Goal: Task Accomplishment & Management: Complete application form

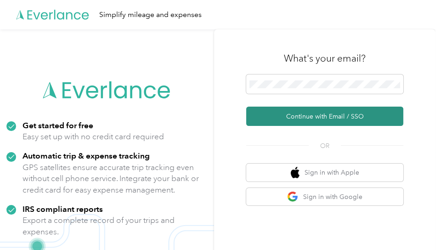
click at [299, 122] on button "Continue with Email / SSO" at bounding box center [324, 116] width 157 height 19
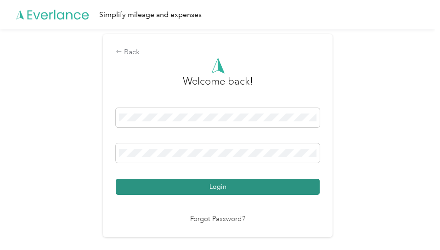
click at [241, 184] on button "Login" at bounding box center [218, 187] width 204 height 16
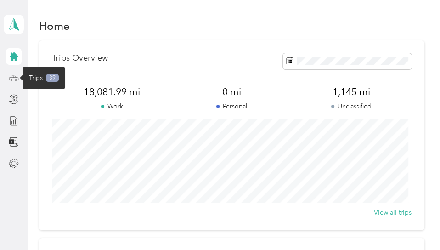
click at [14, 76] on icon at bounding box center [14, 78] width 10 height 10
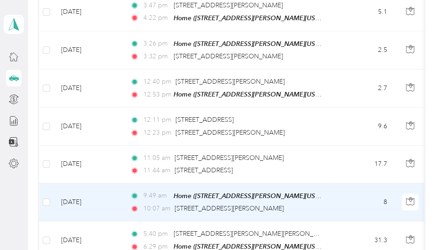
scroll to position [159, 0]
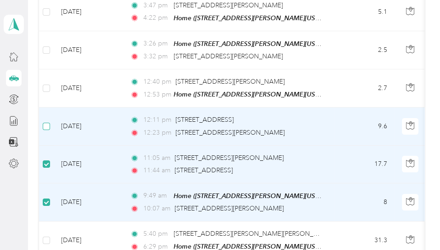
click at [47, 121] on label at bounding box center [46, 126] width 7 height 10
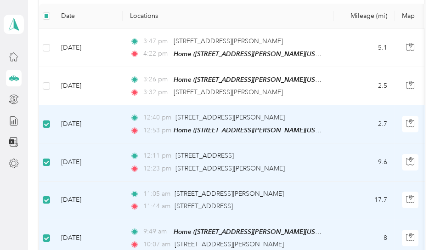
scroll to position [68, 0]
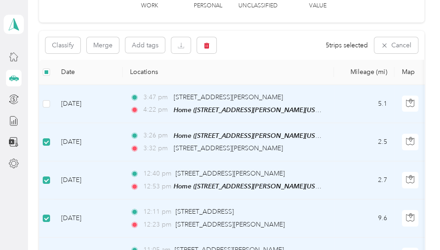
click at [50, 102] on td at bounding box center [46, 104] width 15 height 38
click at [207, 43] on icon "button" at bounding box center [208, 45] width 6 height 6
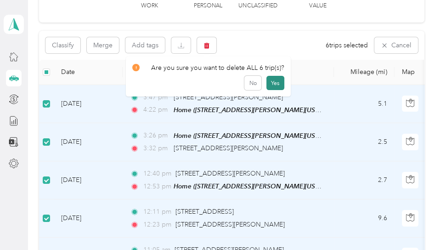
click at [268, 80] on button "Yes" at bounding box center [276, 83] width 18 height 15
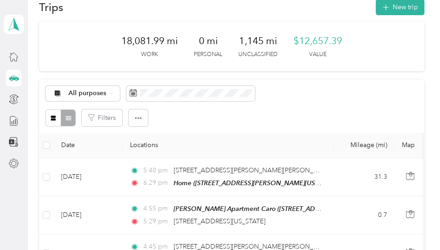
scroll to position [0, 0]
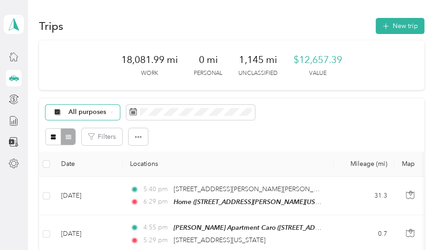
click at [104, 111] on span "All purposes" at bounding box center [87, 112] width 38 height 6
click at [82, 176] on span "[PERSON_NAME]" at bounding box center [95, 177] width 54 height 10
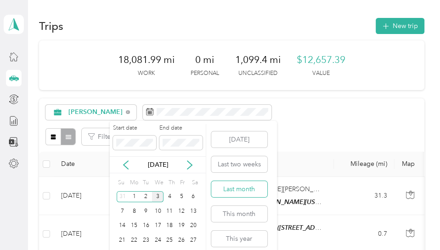
click at [236, 188] on button "Last month" at bounding box center [239, 189] width 56 height 16
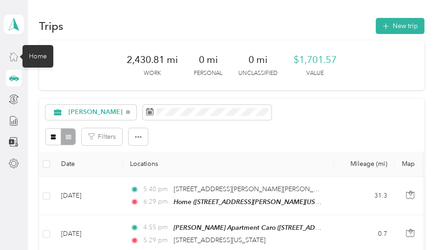
click at [12, 58] on icon at bounding box center [14, 56] width 10 height 10
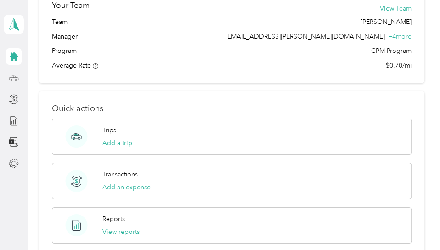
scroll to position [484, 0]
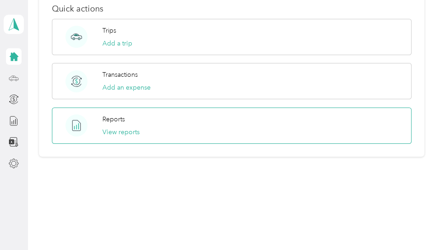
click at [75, 123] on circle at bounding box center [77, 125] width 22 height 22
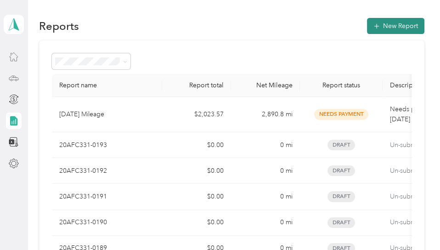
click at [410, 24] on button "New Report" at bounding box center [395, 26] width 57 height 16
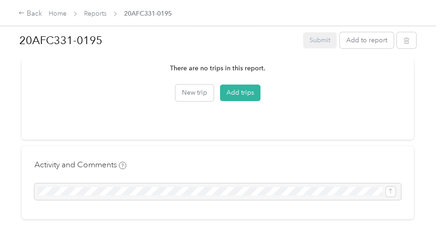
scroll to position [368, 0]
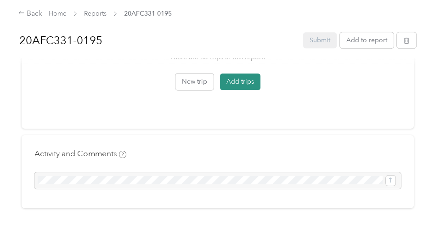
click at [239, 74] on button "Add trips" at bounding box center [240, 82] width 40 height 17
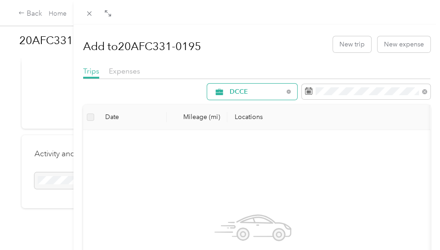
click at [276, 89] on span "DCCE" at bounding box center [257, 92] width 54 height 6
click at [234, 157] on span "[PERSON_NAME]" at bounding box center [253, 157] width 61 height 10
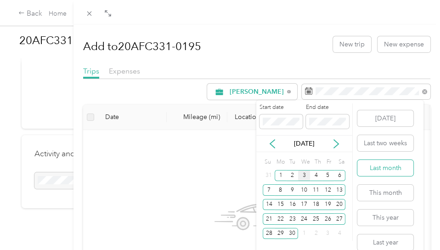
click at [382, 168] on button "Last month" at bounding box center [386, 168] width 56 height 16
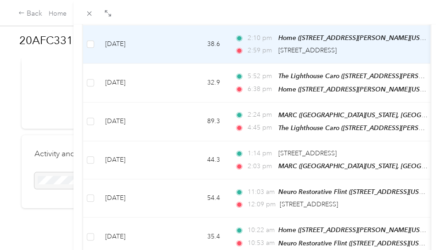
scroll to position [897, 0]
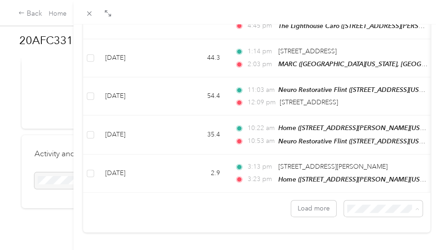
click at [361, 177] on span "100 per load" at bounding box center [363, 178] width 38 height 8
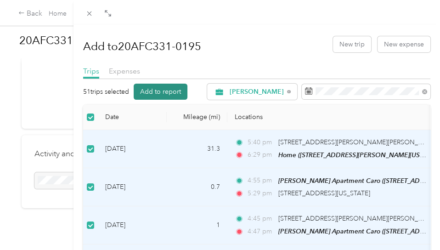
click at [159, 88] on button "Add to report" at bounding box center [161, 92] width 54 height 16
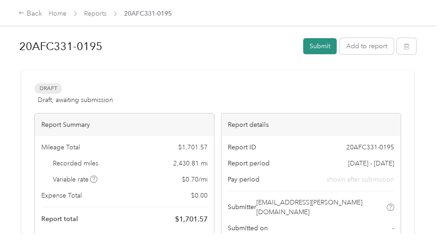
click at [314, 44] on button "Submit" at bounding box center [320, 46] width 34 height 16
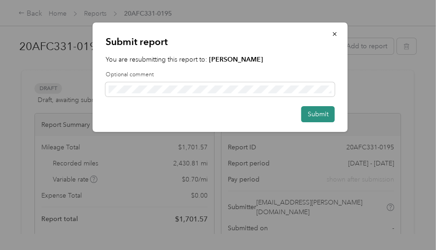
click at [309, 115] on button "Submit" at bounding box center [318, 114] width 34 height 16
